Goal: Transaction & Acquisition: Purchase product/service

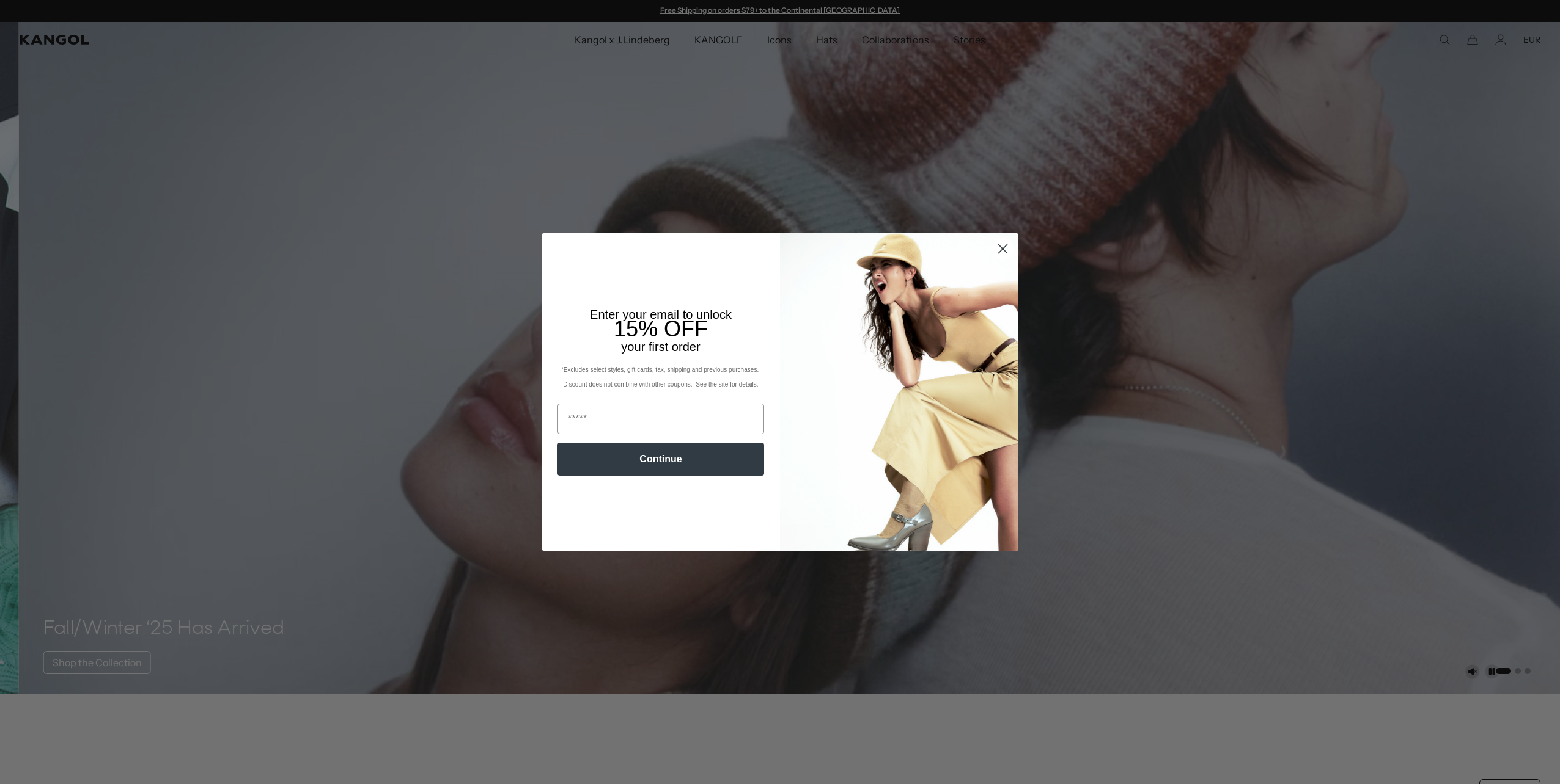
click at [999, 253] on circle "Close dialog" at bounding box center [1002, 248] width 20 height 20
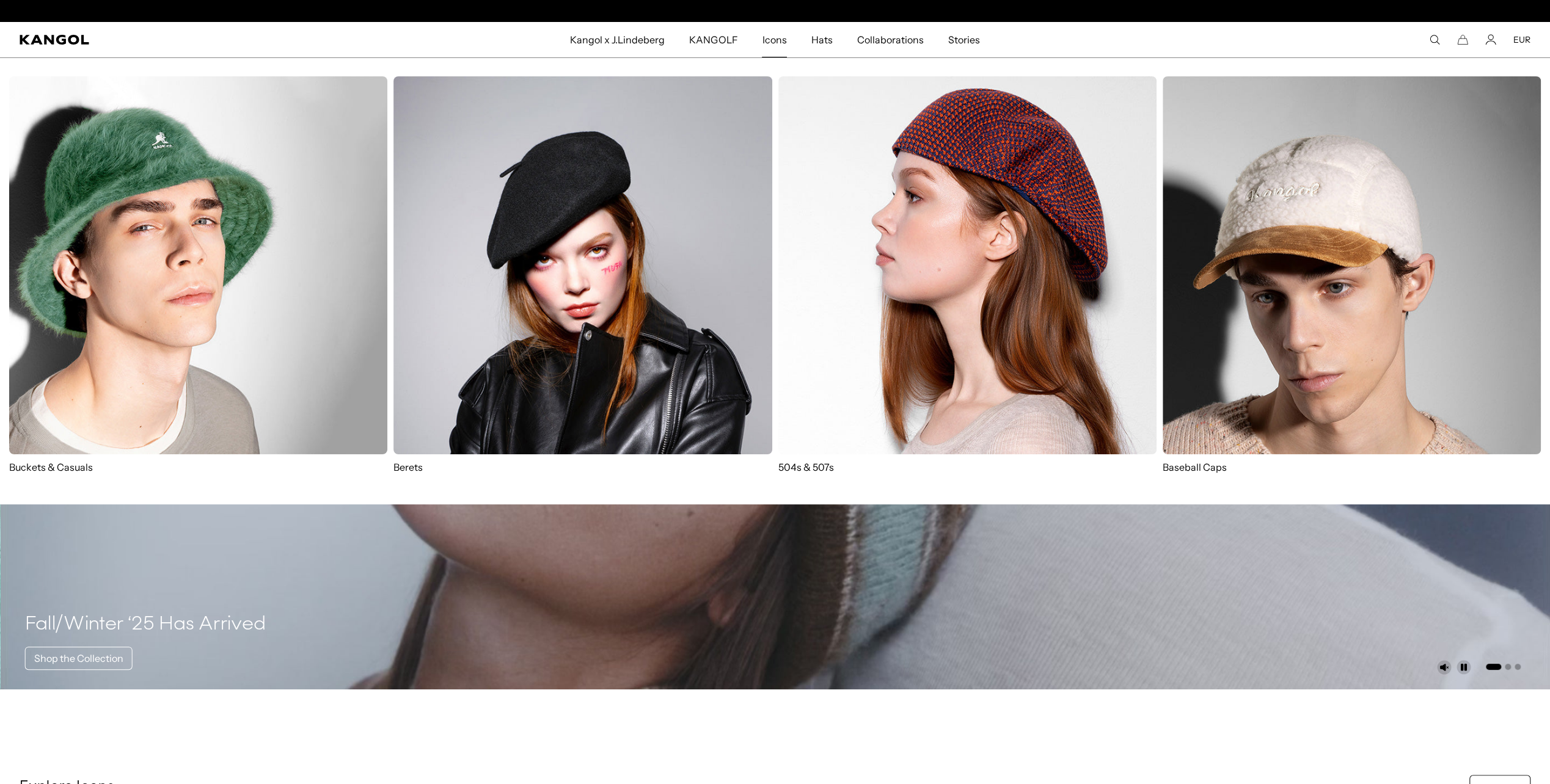
scroll to position [0, 252]
click at [669, 305] on img at bounding box center [582, 266] width 378 height 378
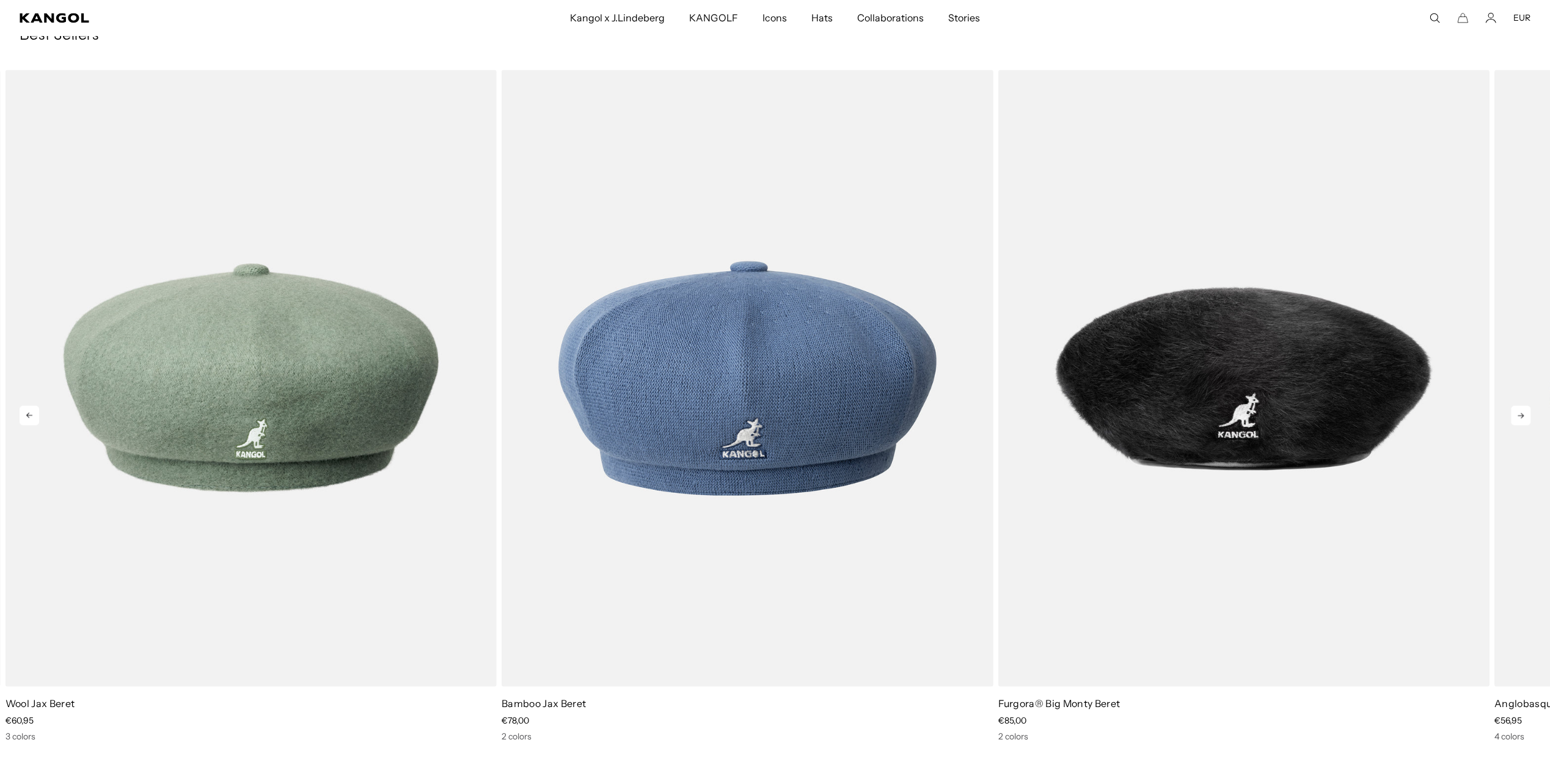
scroll to position [0, 252]
click at [1527, 416] on icon at bounding box center [1521, 415] width 20 height 20
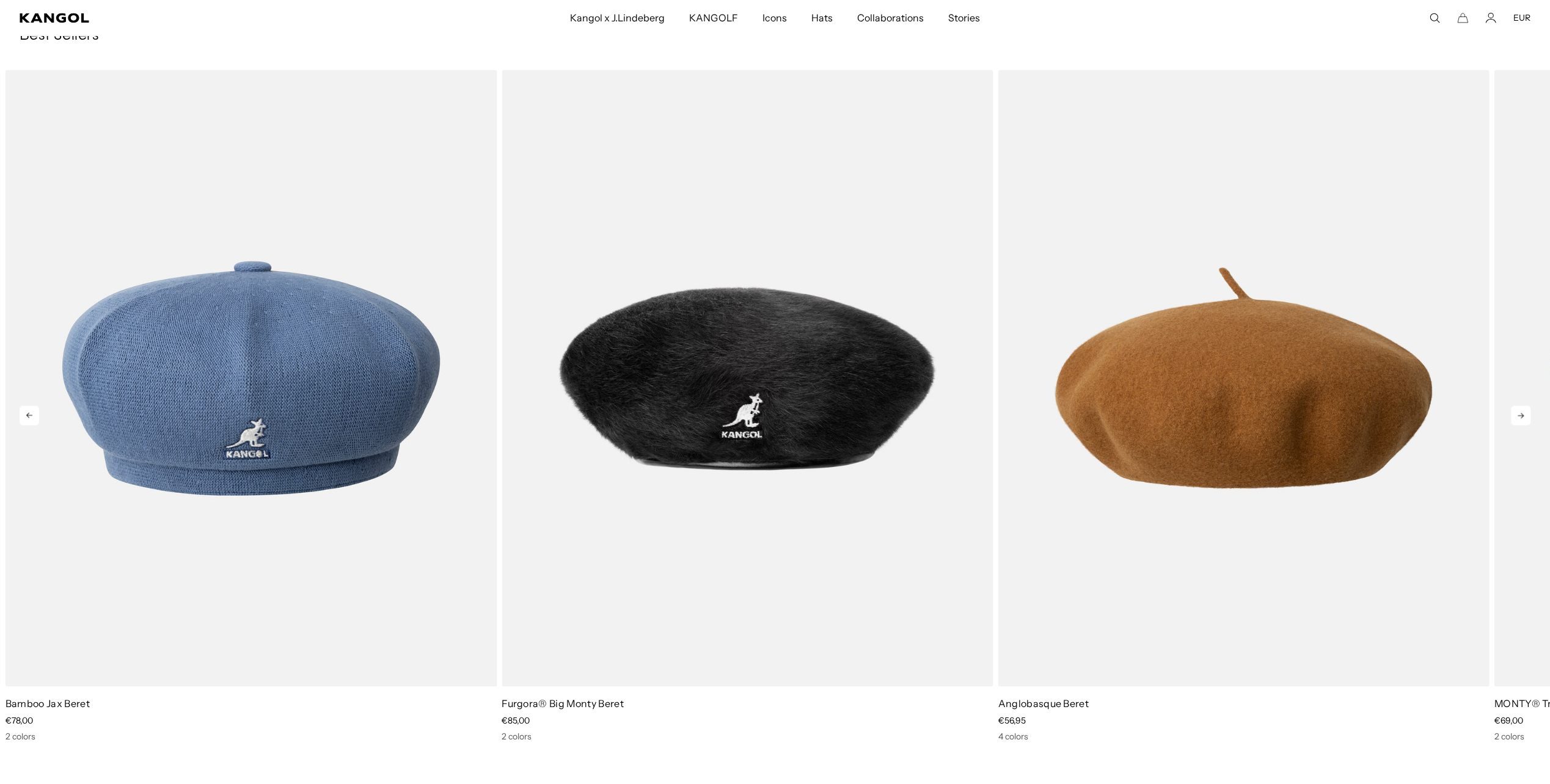
click at [1527, 416] on icon at bounding box center [1521, 415] width 20 height 20
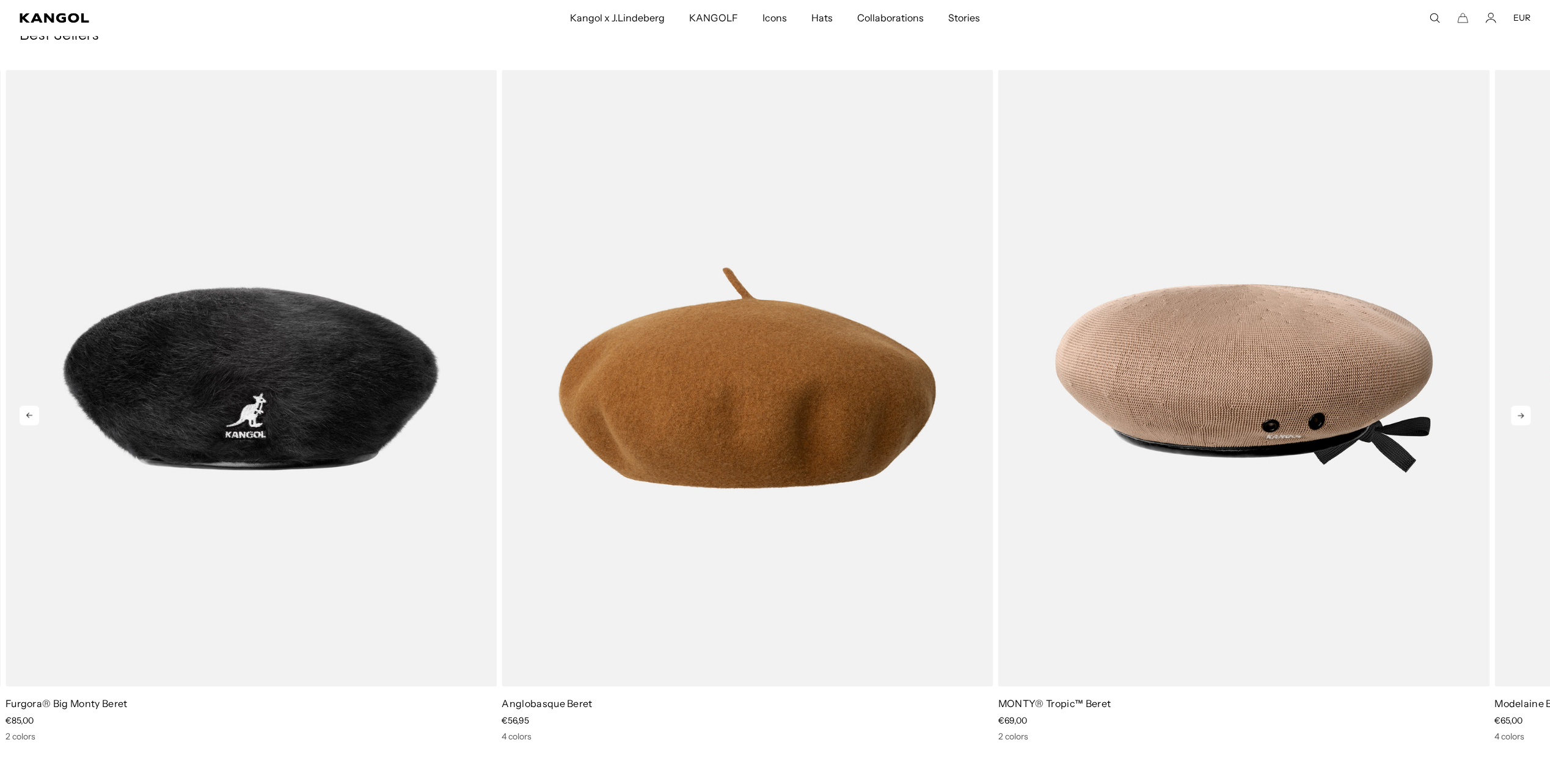
click at [1527, 416] on icon at bounding box center [1521, 415] width 20 height 20
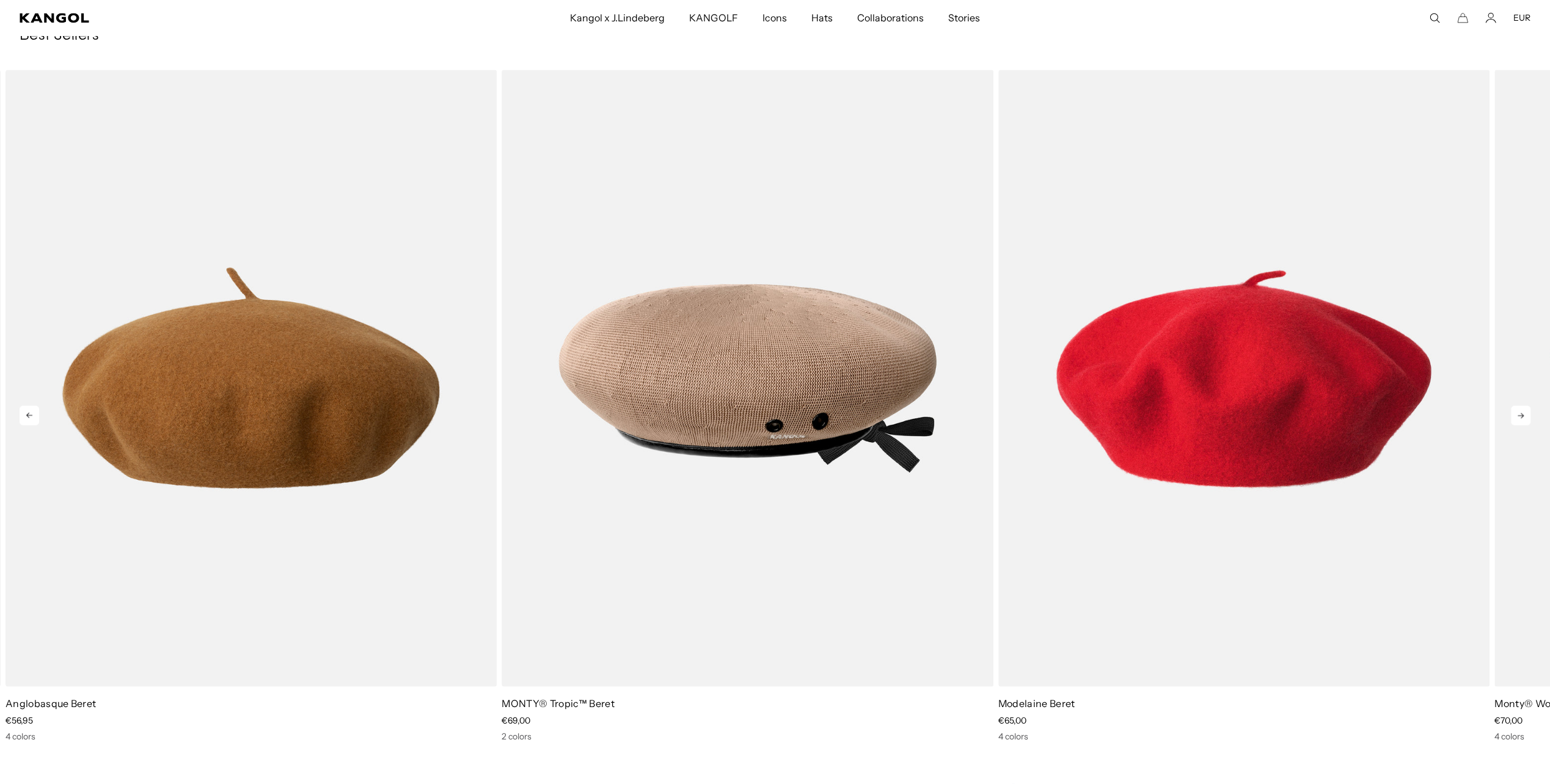
click at [1527, 416] on icon at bounding box center [1521, 415] width 20 height 20
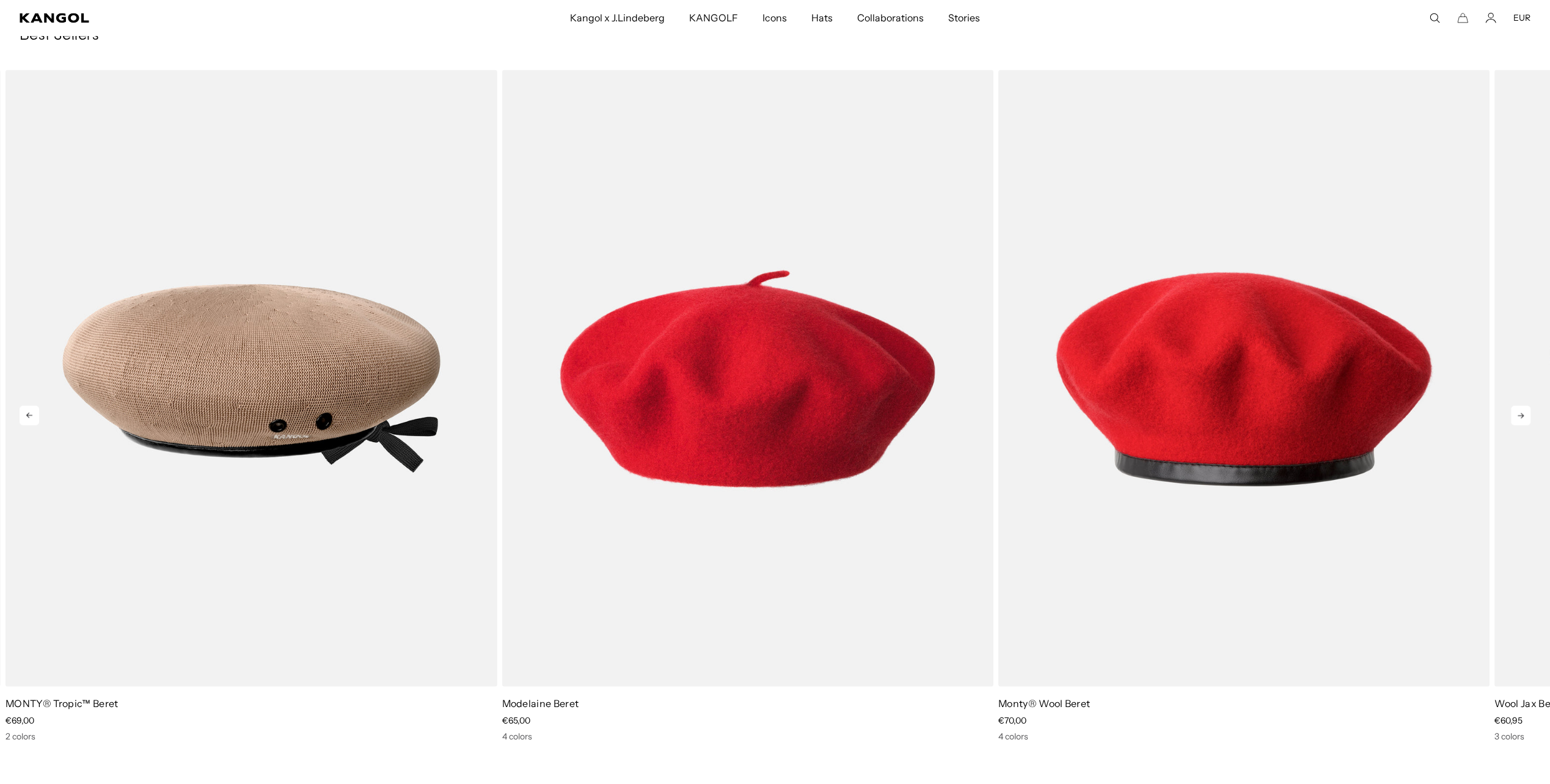
click at [1527, 416] on icon at bounding box center [1521, 415] width 20 height 20
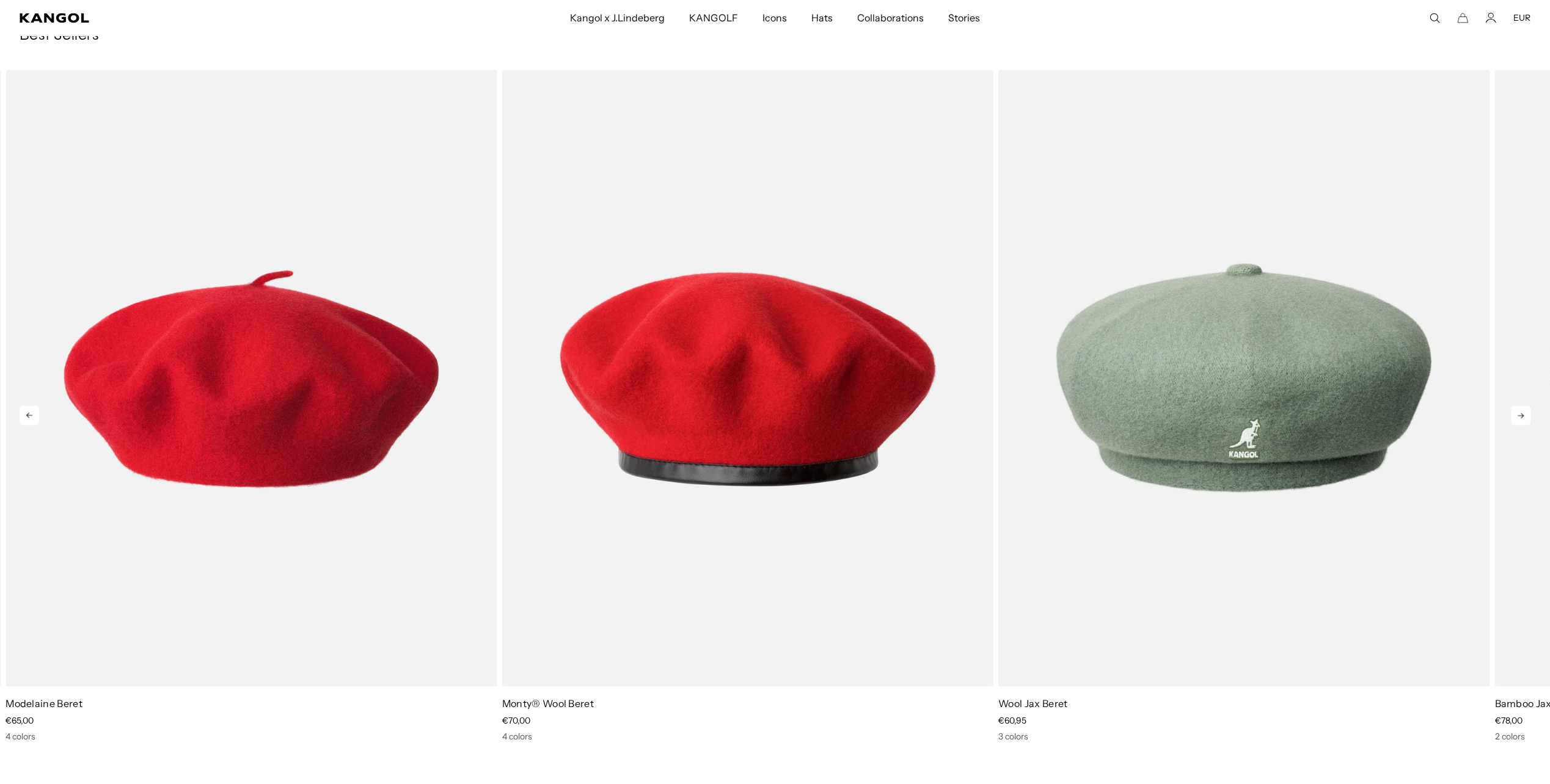
scroll to position [0, 0]
click at [1527, 416] on icon at bounding box center [1521, 415] width 20 height 20
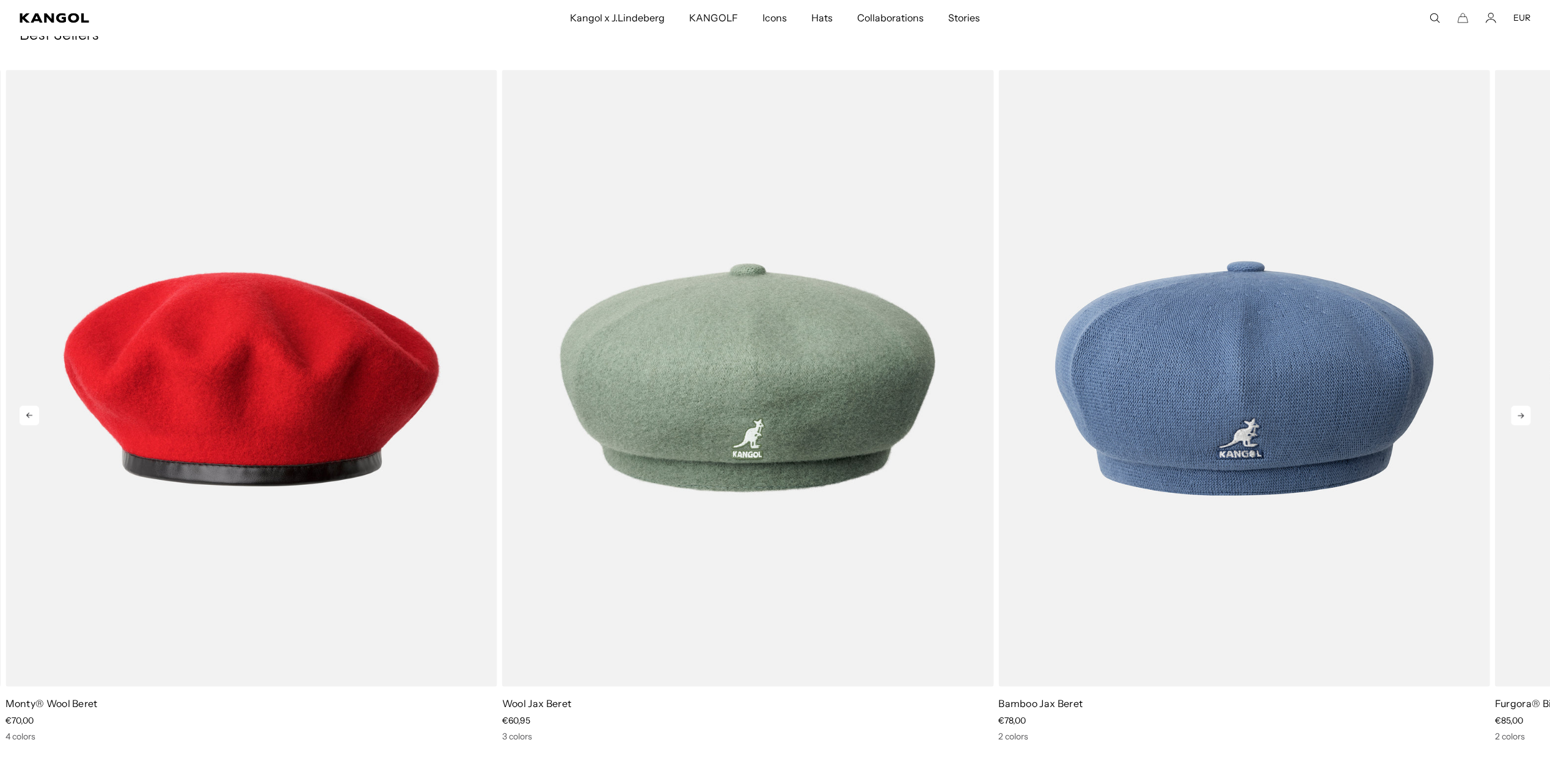
click at [1527, 416] on icon at bounding box center [1521, 415] width 20 height 20
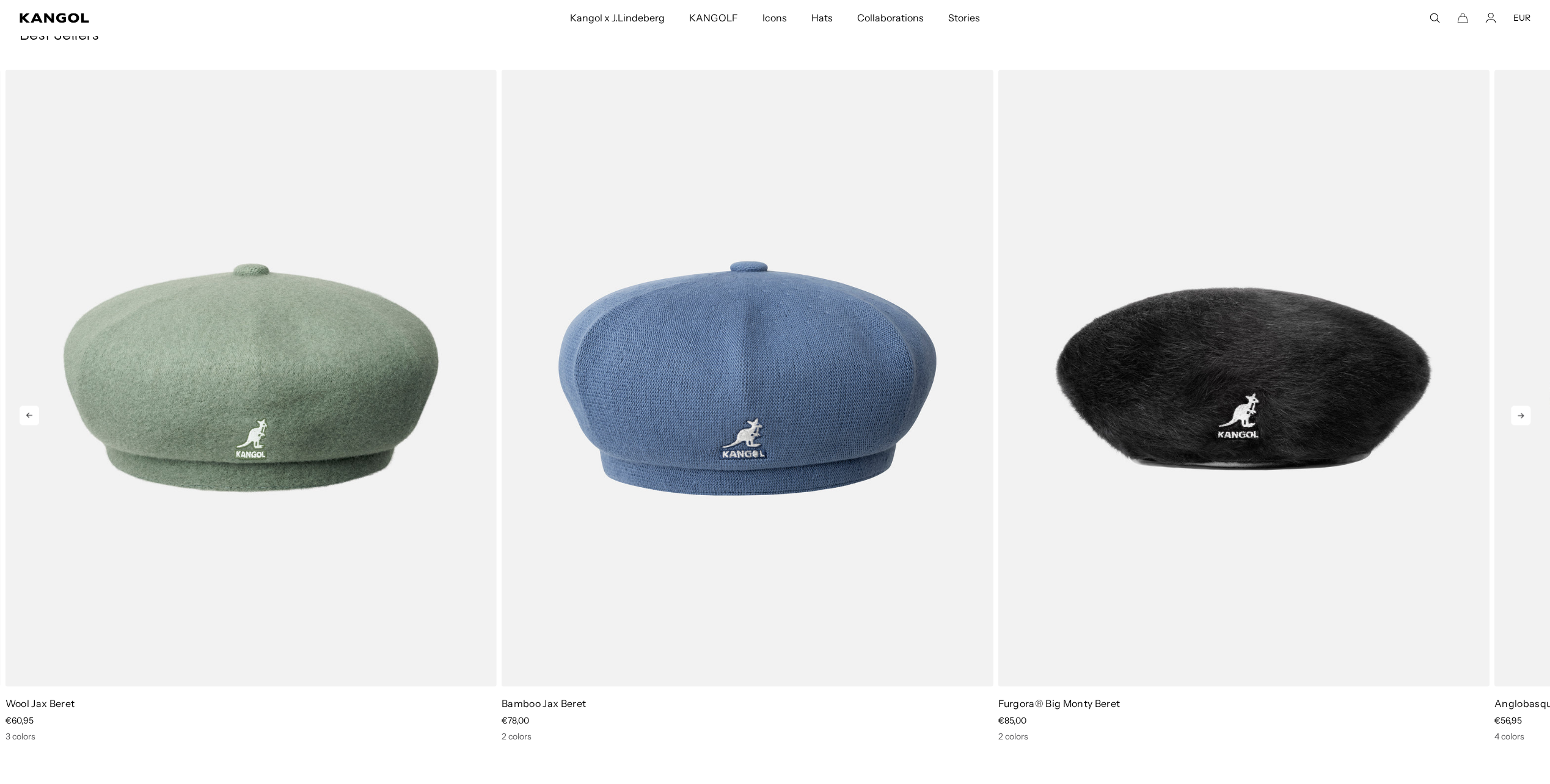
click at [1527, 416] on icon at bounding box center [1521, 415] width 20 height 20
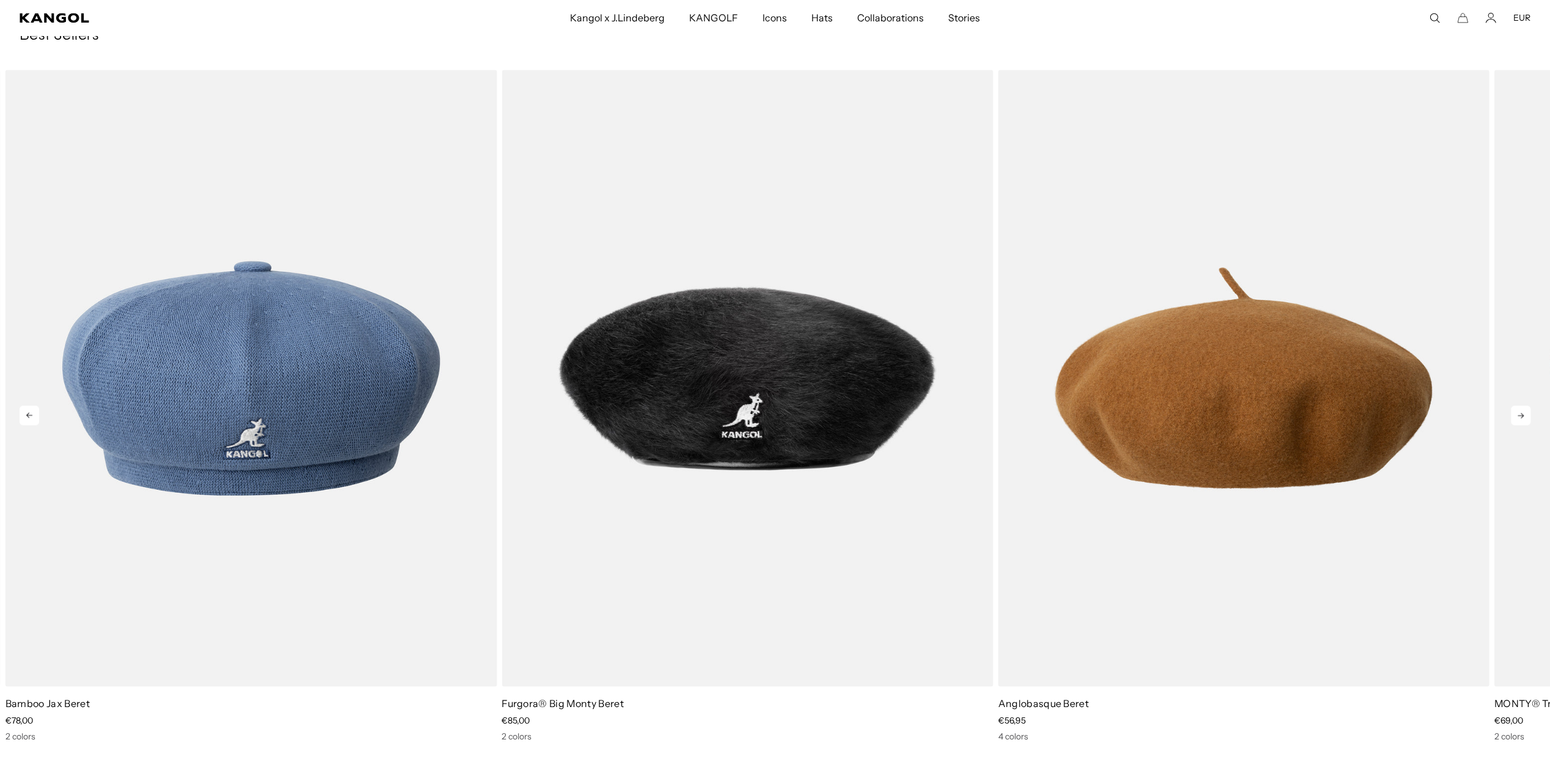
click at [1527, 416] on icon at bounding box center [1521, 415] width 20 height 20
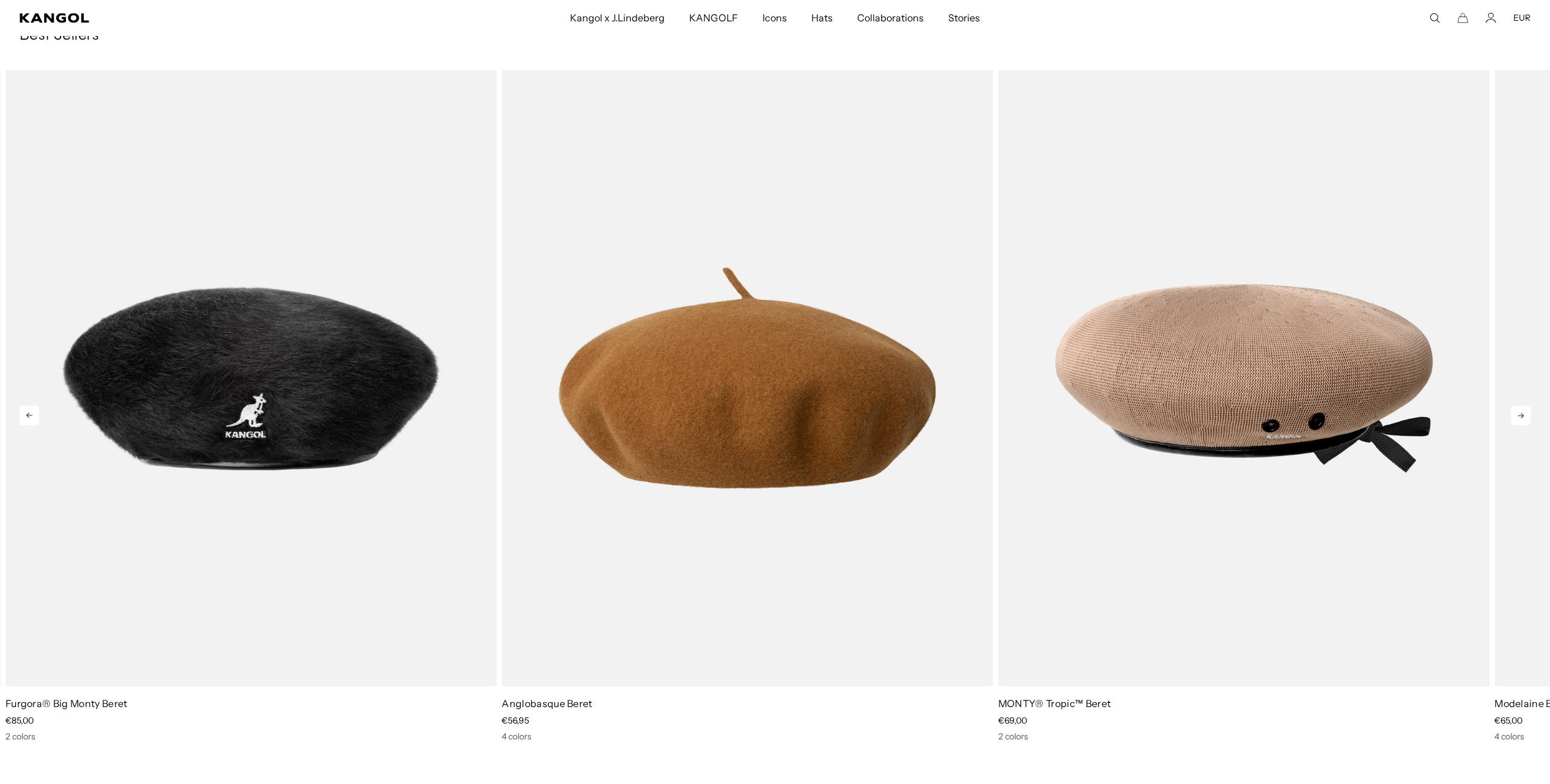
click at [1527, 416] on icon at bounding box center [1521, 415] width 20 height 20
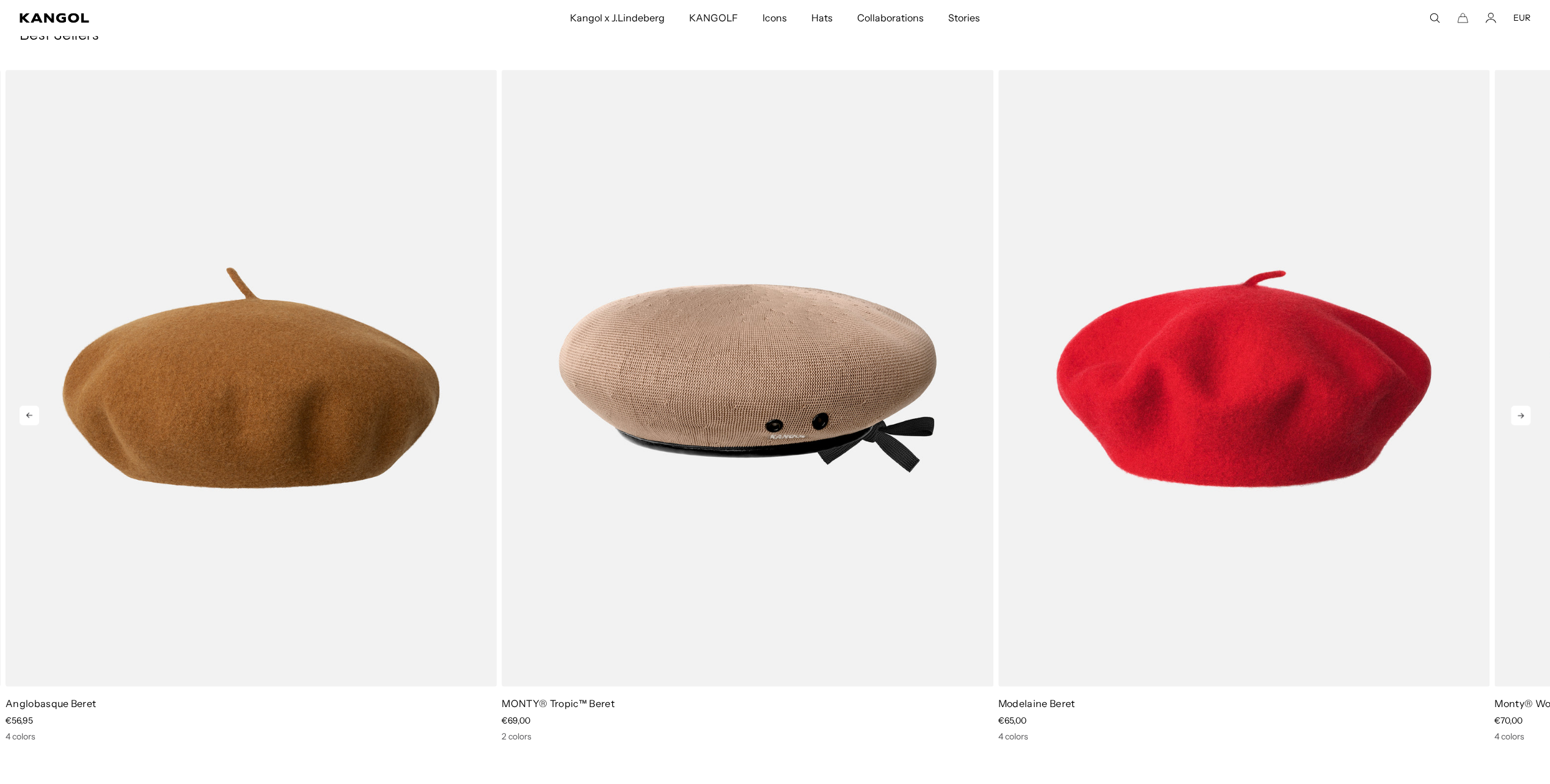
click at [1527, 416] on icon at bounding box center [1521, 415] width 20 height 20
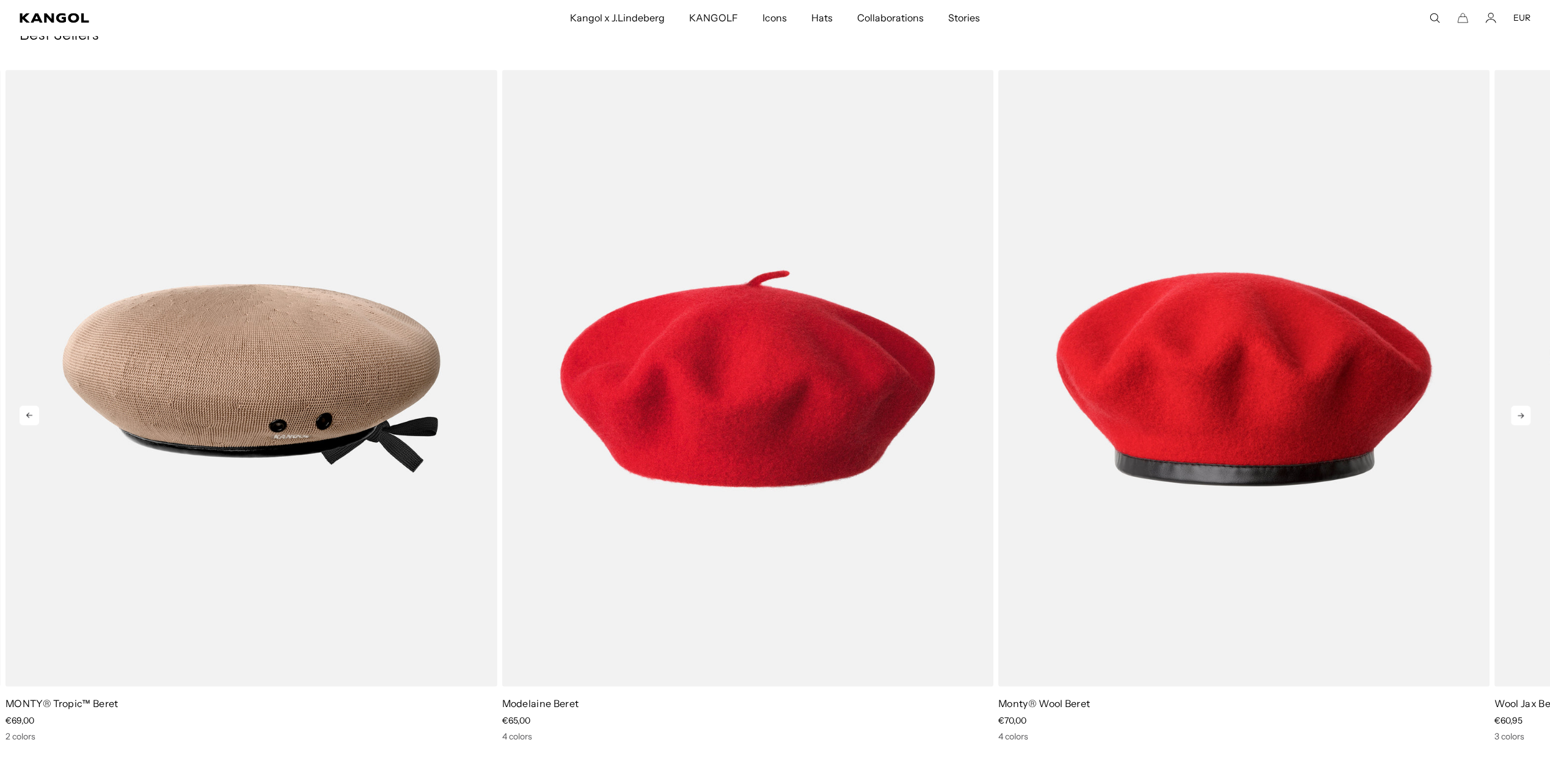
click at [1527, 416] on icon at bounding box center [1521, 415] width 20 height 20
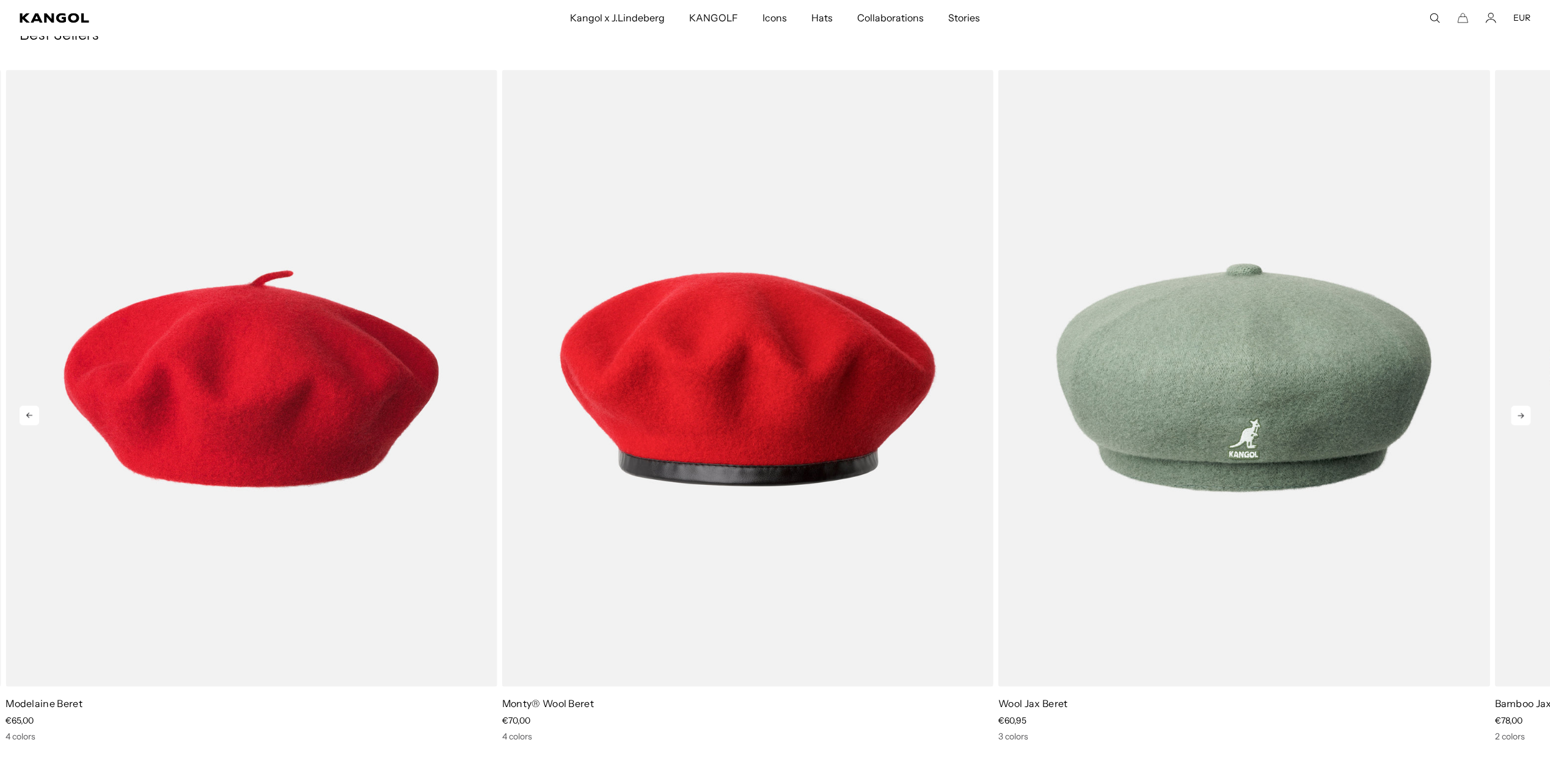
scroll to position [0, 252]
click at [1527, 416] on icon at bounding box center [1521, 415] width 20 height 20
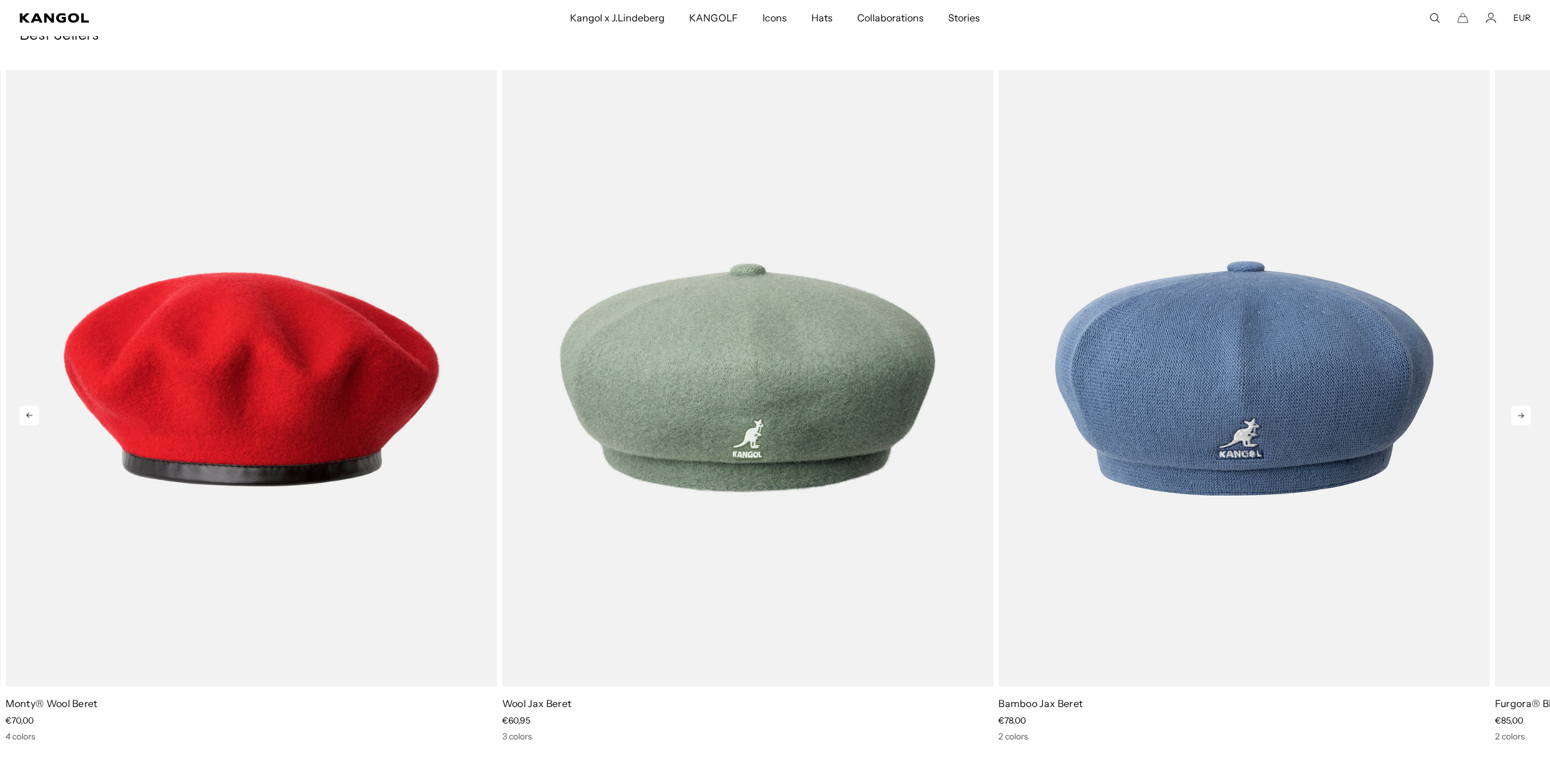
click at [1527, 416] on icon at bounding box center [1521, 415] width 20 height 20
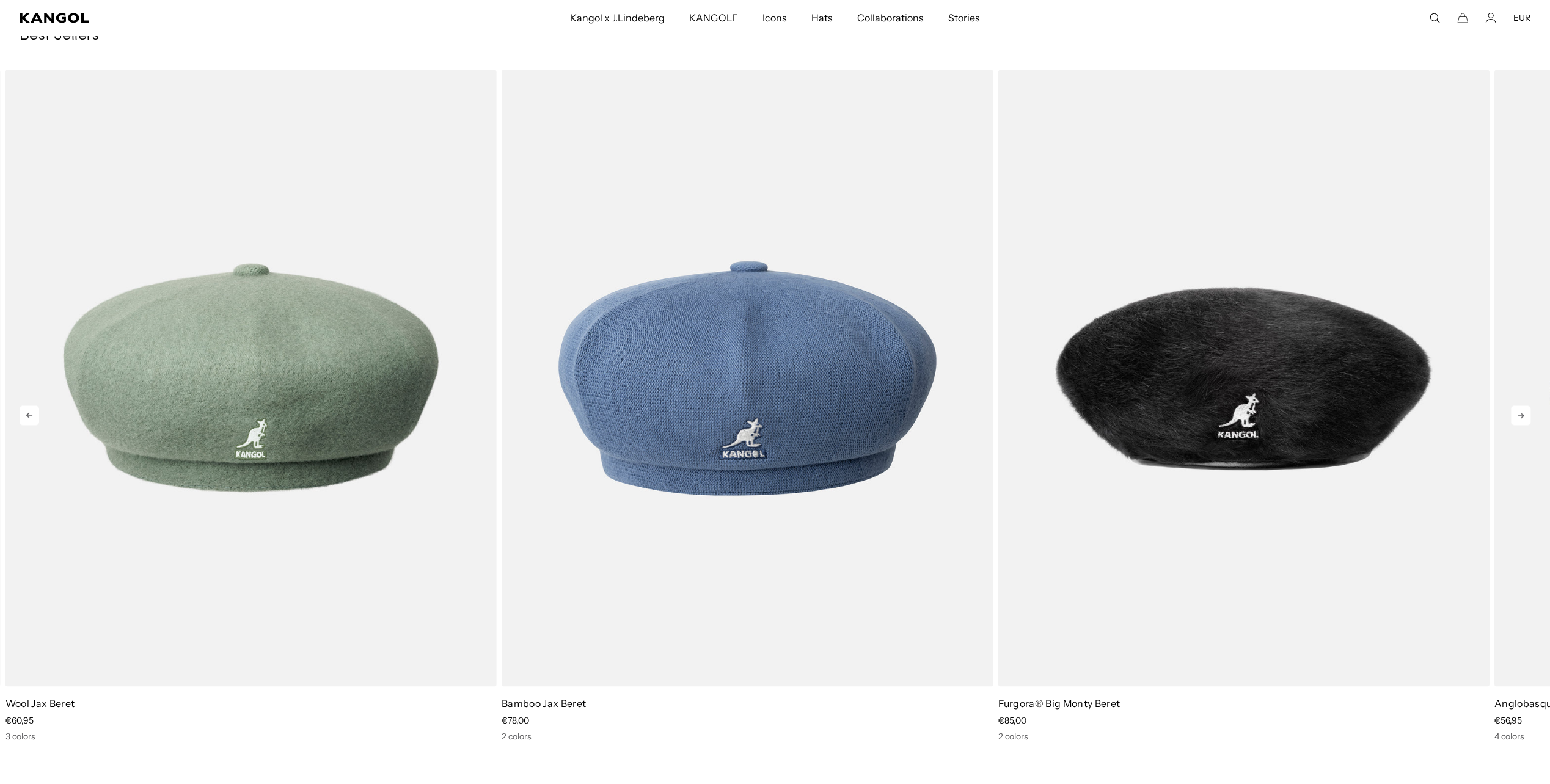
click at [1527, 416] on icon at bounding box center [1521, 415] width 20 height 20
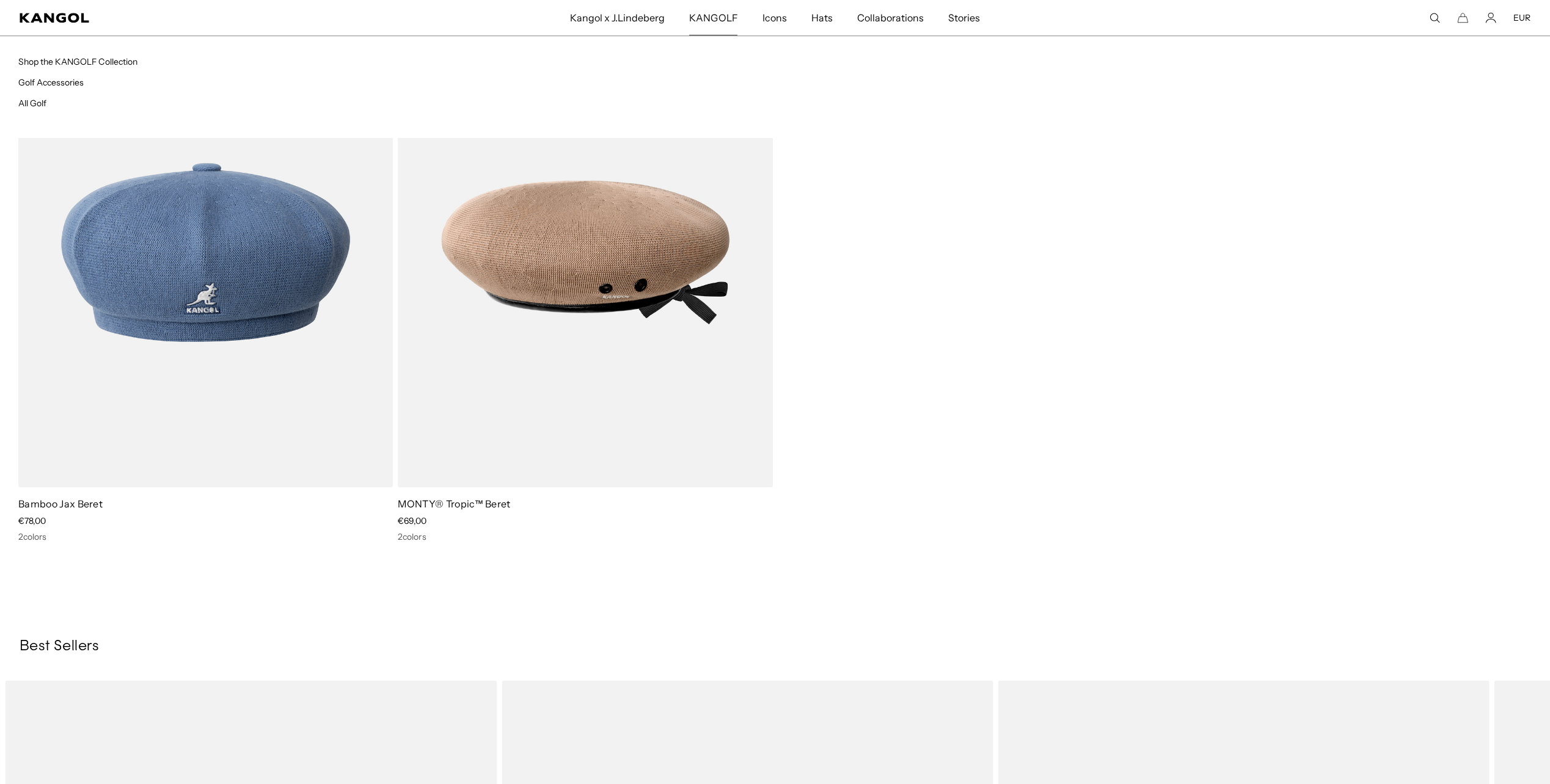
scroll to position [0, 0]
click at [709, 19] on span "KANGOLF" at bounding box center [713, 17] width 48 height 36
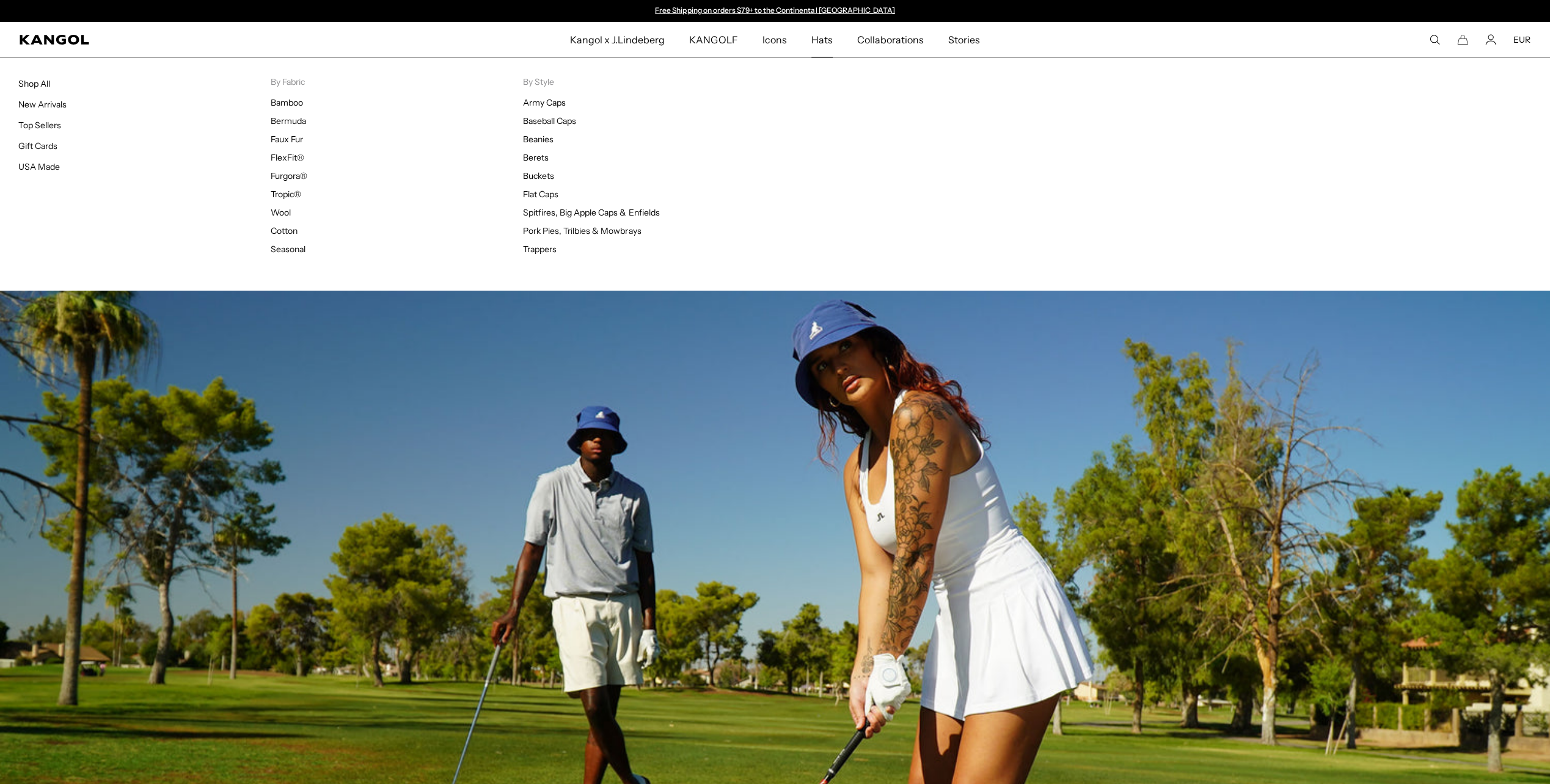
click at [820, 31] on span "Hats" at bounding box center [821, 40] width 21 height 36
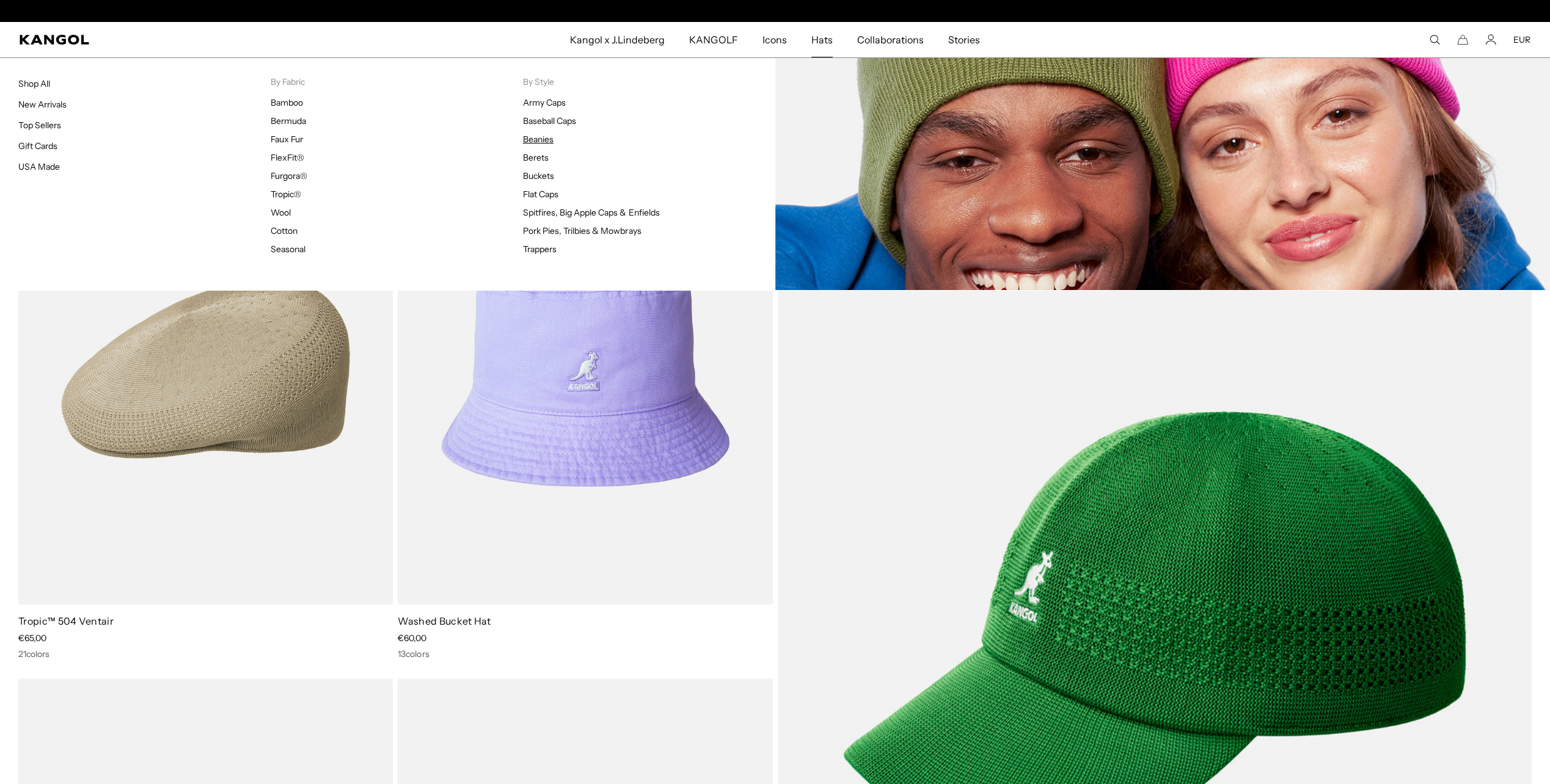
scroll to position [0, 252]
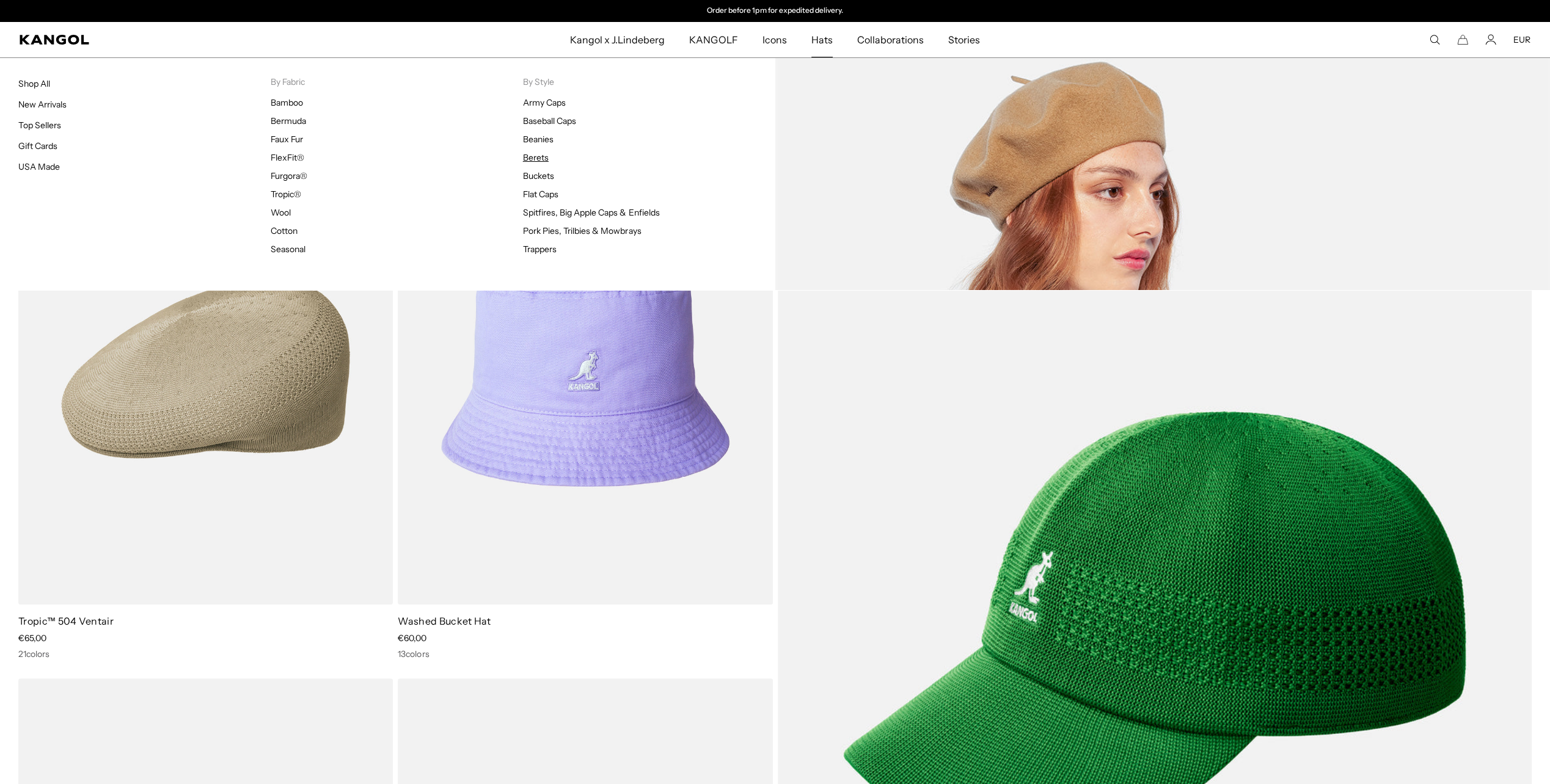
click at [533, 157] on link "Berets" at bounding box center [536, 157] width 25 height 11
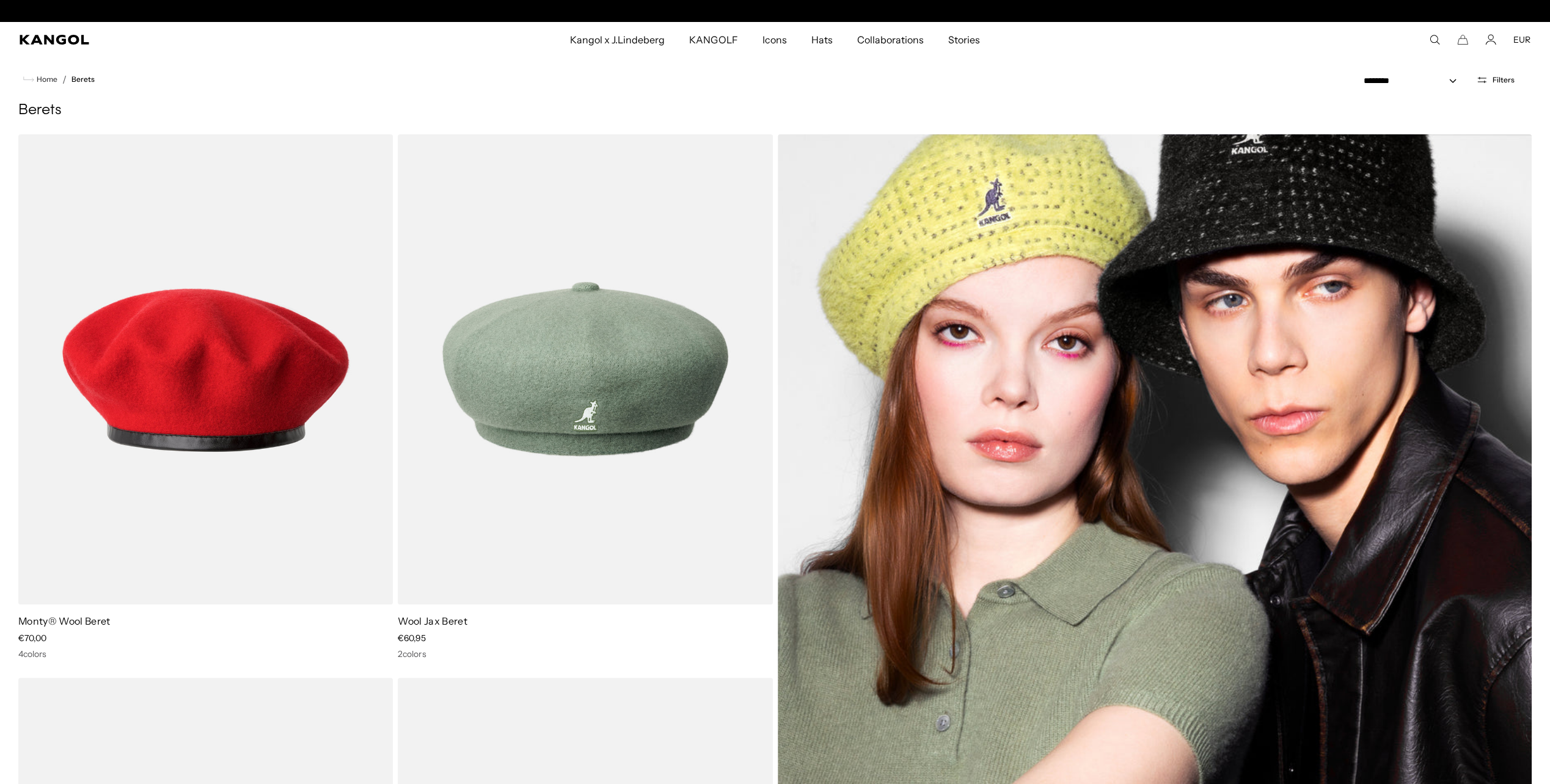
scroll to position [0, 252]
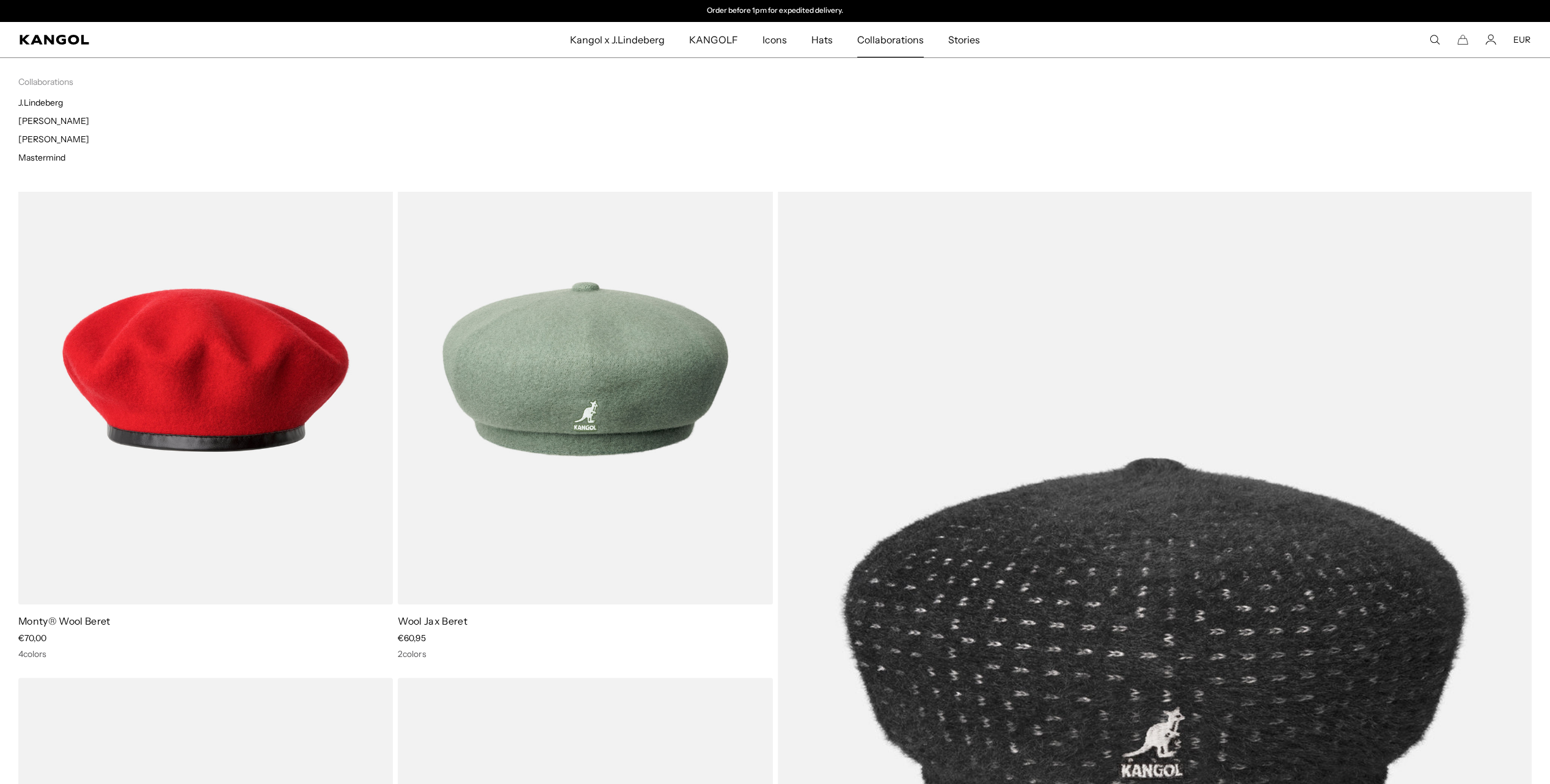
click at [905, 39] on span "Collaborations" at bounding box center [890, 40] width 66 height 36
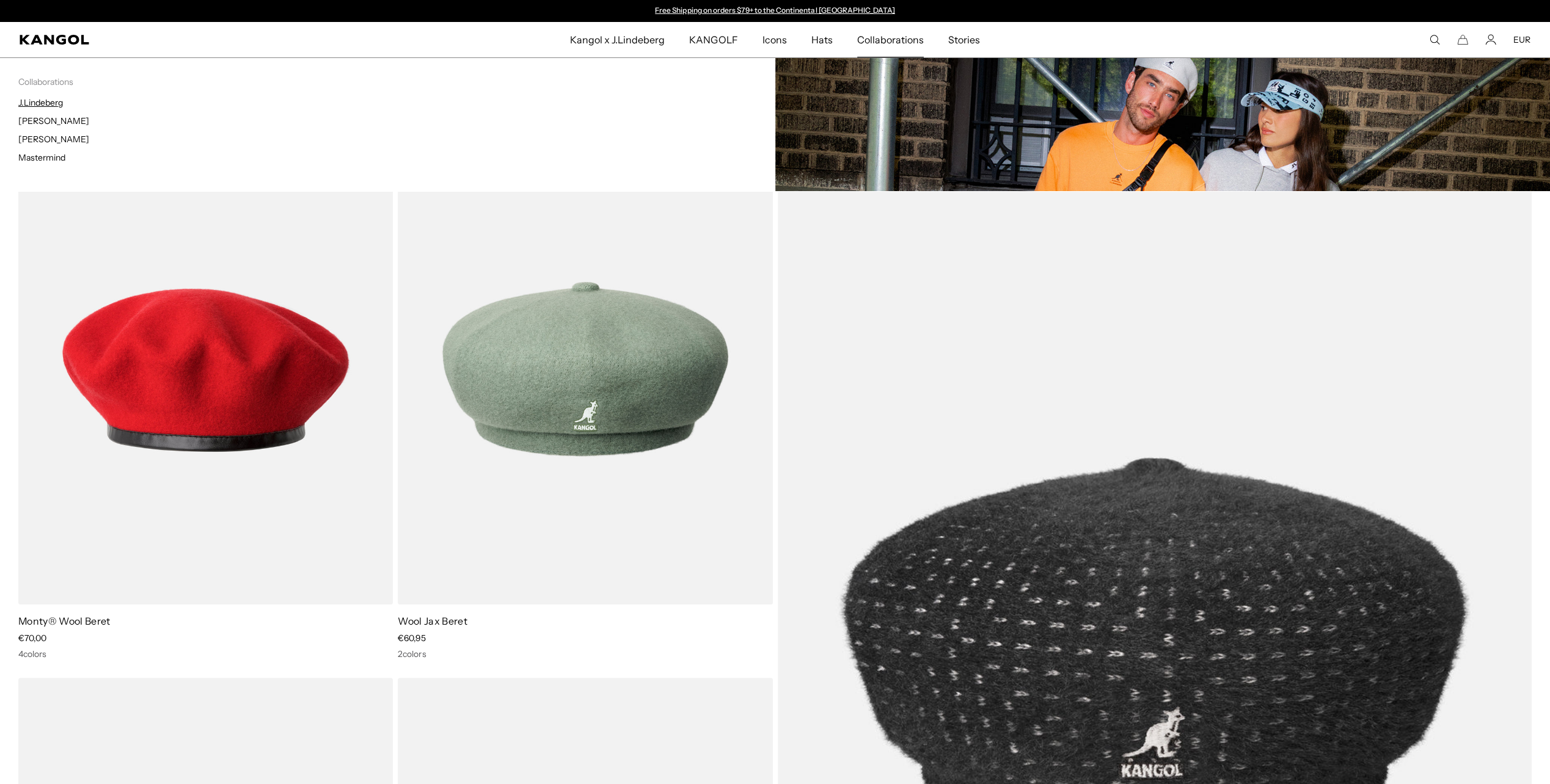
click at [29, 100] on link "J.Lindeberg" at bounding box center [40, 103] width 44 height 11
